Goal: Transaction & Acquisition: Purchase product/service

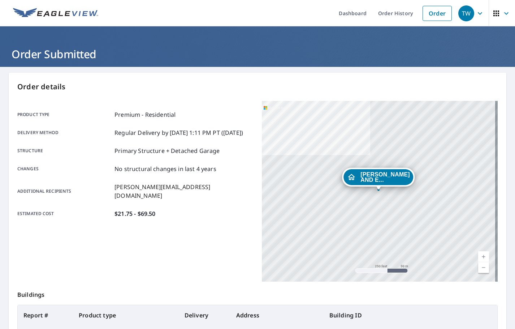
scroll to position [81, 0]
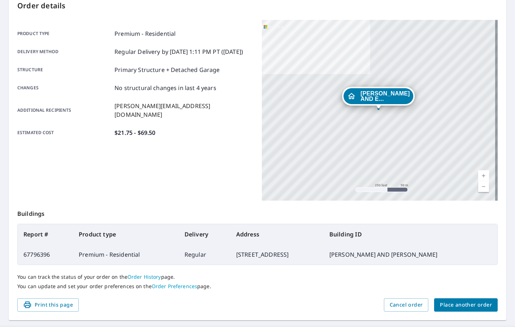
click at [453, 304] on span "Place another order" at bounding box center [466, 304] width 52 height 9
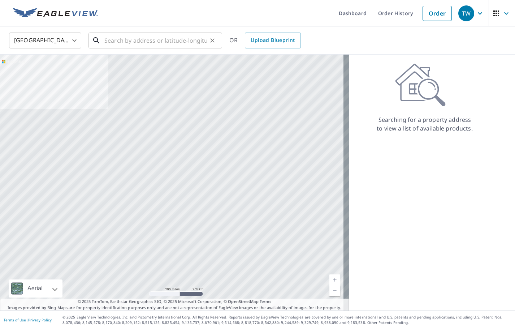
click at [145, 40] on input "text" at bounding box center [155, 40] width 103 height 20
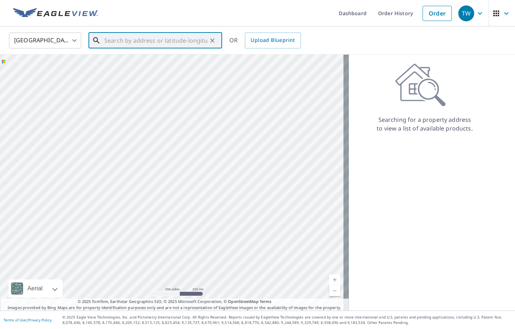
paste input "[STREET_ADDRESS][PERSON_NAME]"
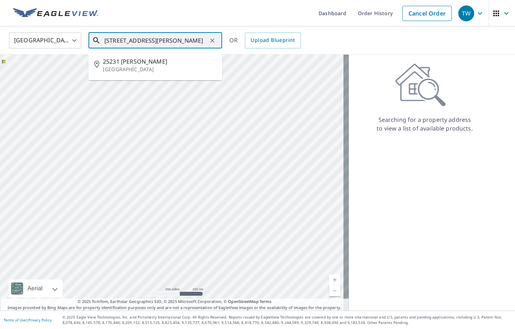
type input "[STREET_ADDRESS][PERSON_NAME]"
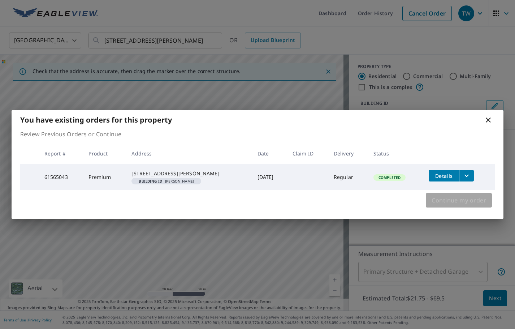
click at [442, 205] on span "Continue my order" at bounding box center [458, 200] width 55 height 10
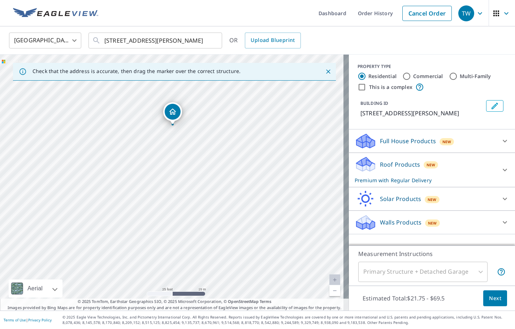
drag, startPoint x: 165, startPoint y: 116, endPoint x: 173, endPoint y: 108, distance: 11.2
click at [491, 106] on icon "Edit building 1" at bounding box center [494, 106] width 6 height 6
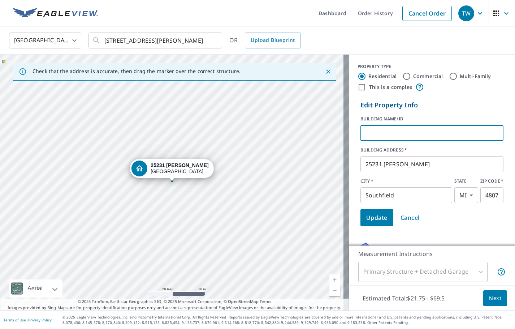
click at [407, 133] on input "text" at bounding box center [431, 133] width 143 height 20
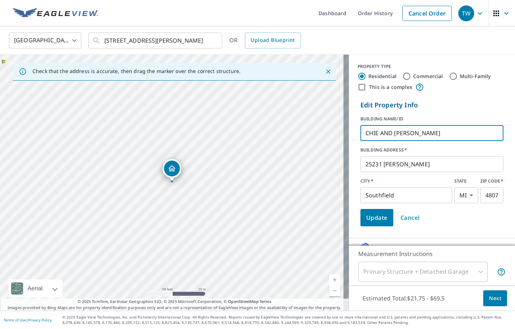
type input "CHIE AND [PERSON_NAME]"
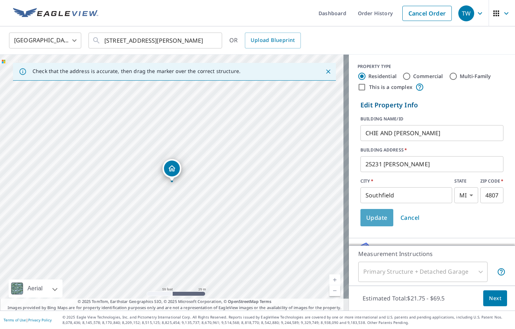
click at [377, 218] on span "Update" at bounding box center [376, 217] width 21 height 10
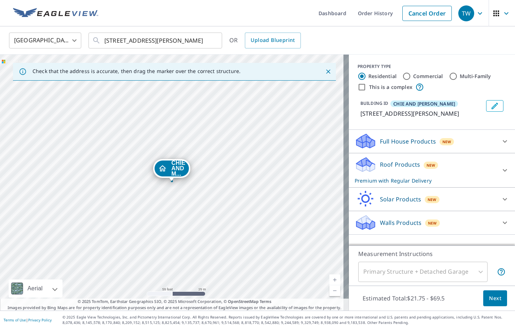
click at [503, 170] on icon at bounding box center [505, 170] width 4 height 3
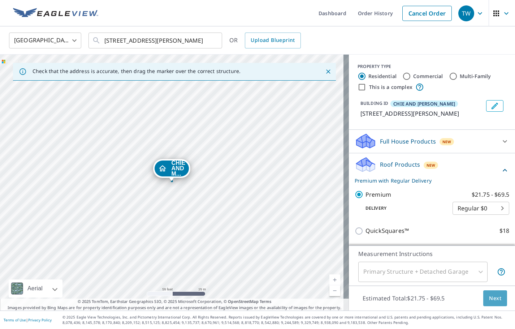
click at [489, 300] on span "Next" at bounding box center [495, 298] width 12 height 9
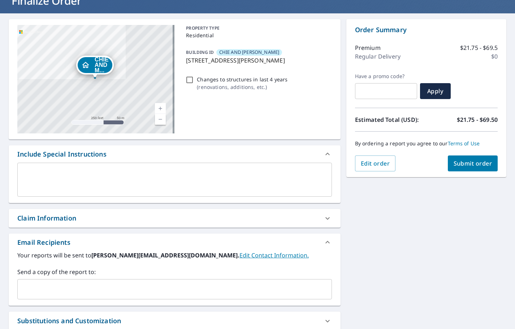
scroll to position [108, 0]
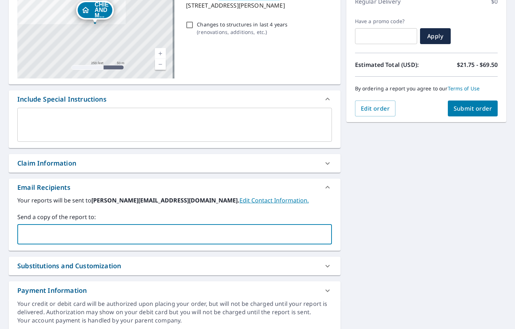
click at [48, 240] on input "text" at bounding box center [169, 234] width 297 height 14
type input "[PERSON_NAME][EMAIL_ADDRESS][PERSON_NAME][DOMAIN_NAME]"
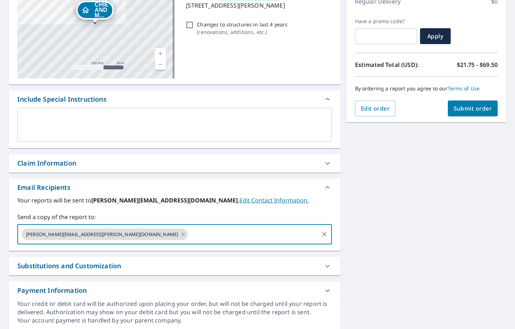
click at [460, 116] on button "Submit order" at bounding box center [473, 108] width 50 height 16
checkbox input "true"
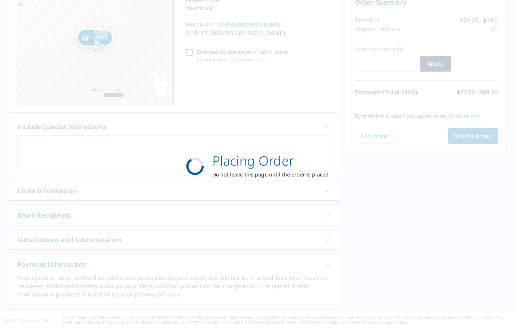
scroll to position [81, 0]
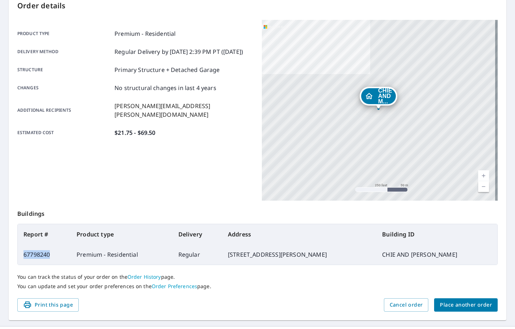
drag, startPoint x: 52, startPoint y: 254, endPoint x: 21, endPoint y: 254, distance: 31.1
click at [21, 254] on td "67798240" at bounding box center [44, 254] width 53 height 20
copy td "67798240"
